Goal: Information Seeking & Learning: Learn about a topic

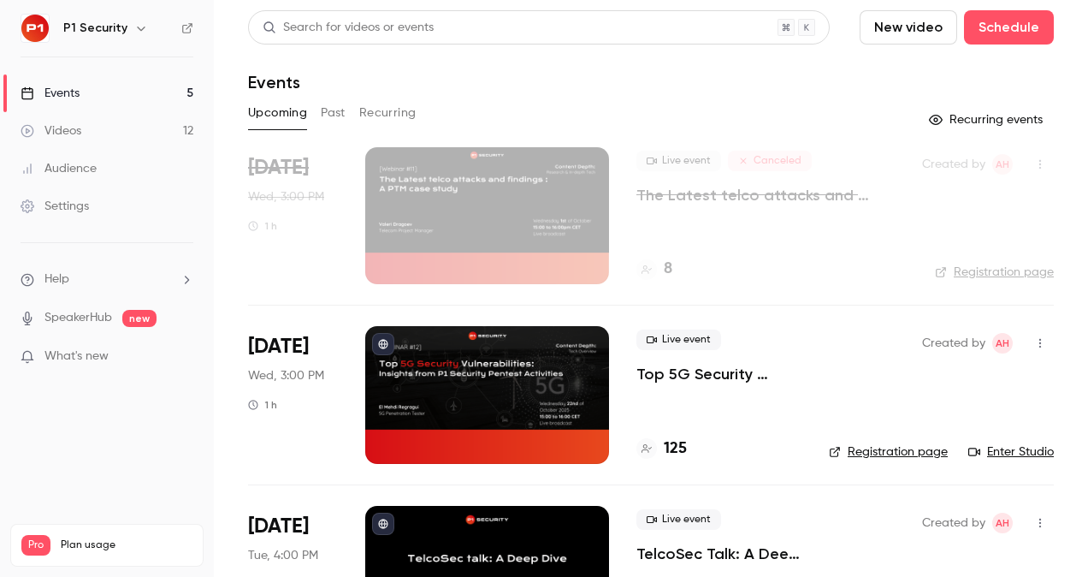
click at [725, 375] on p "Top 5G Security Vulnerabilities: Insights from P1 Security Pentest Activities" at bounding box center [718, 374] width 165 height 21
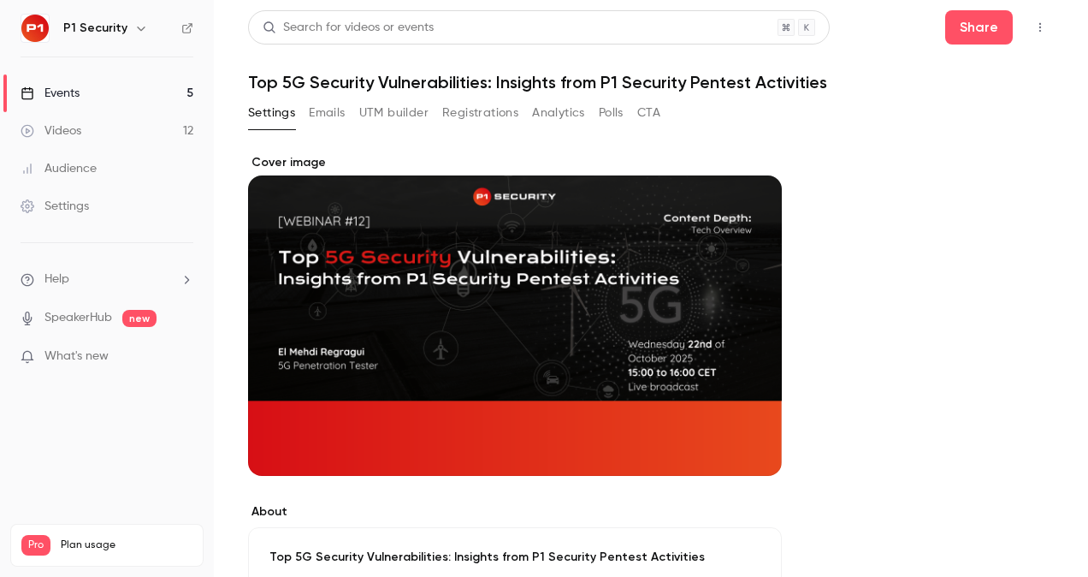
click at [472, 120] on button "Registrations" at bounding box center [480, 112] width 76 height 27
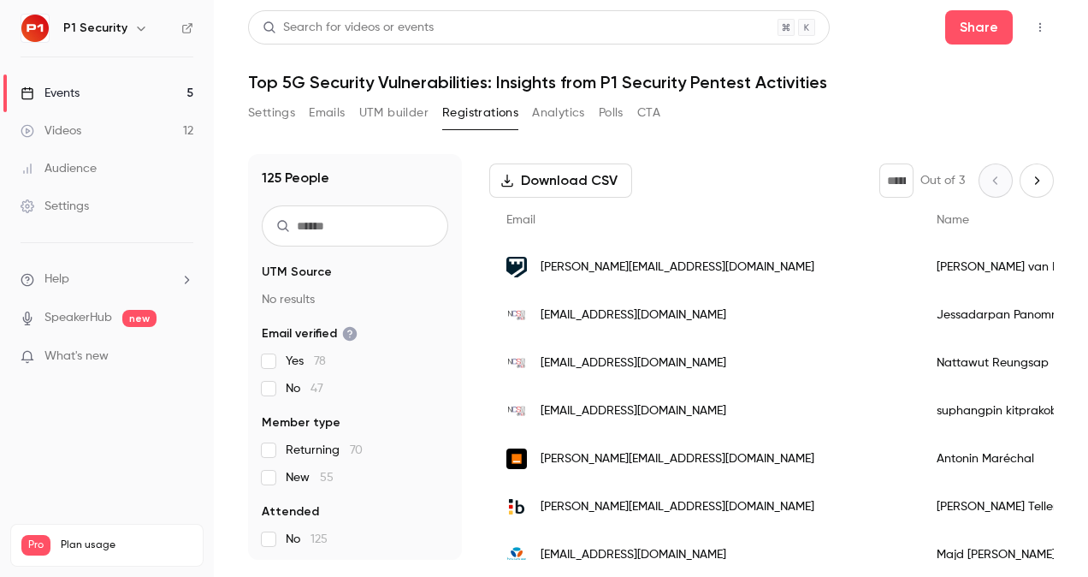
scroll to position [247, 0]
